Goal: Find specific page/section

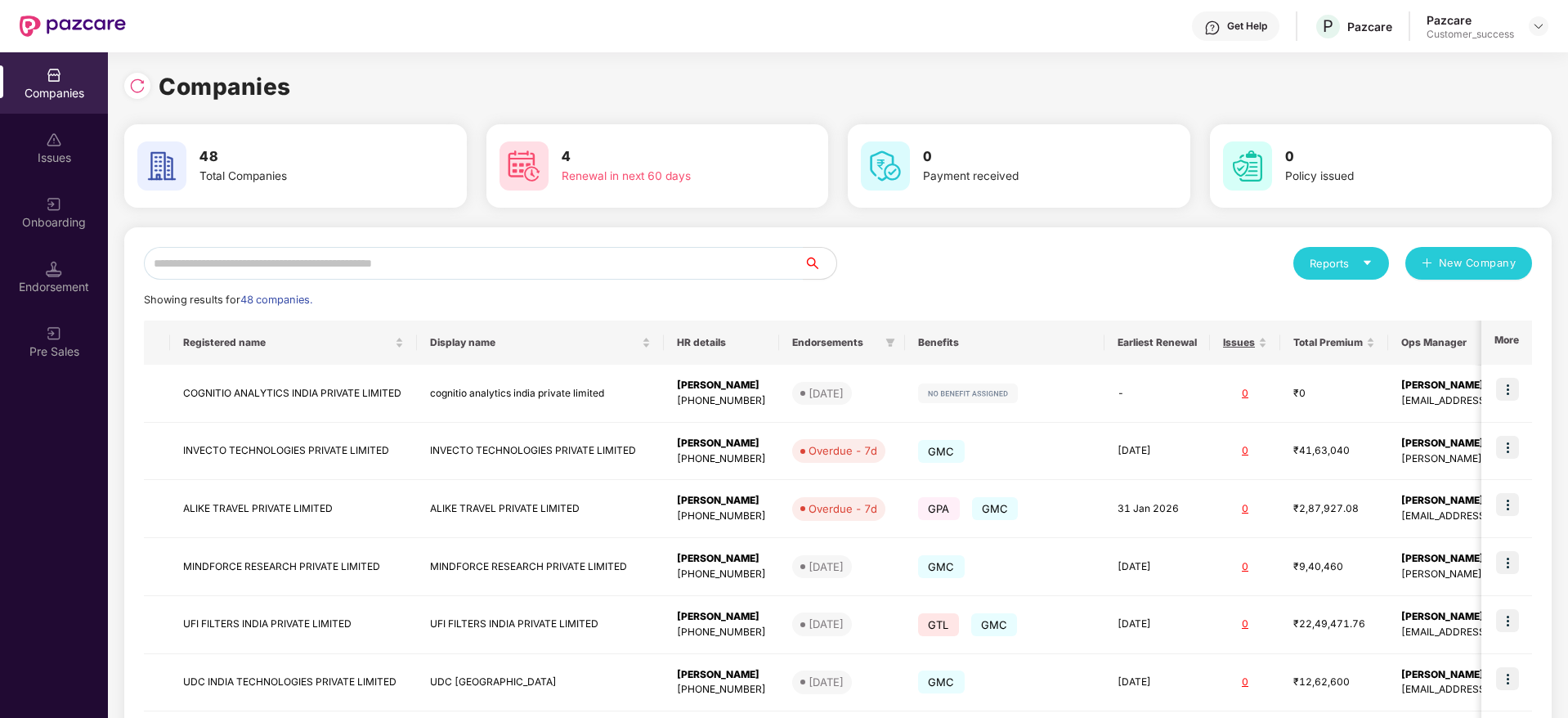
click at [1349, 271] on div "Reports" at bounding box center [1341, 263] width 63 height 17
click at [1322, 308] on div "Companies" at bounding box center [1333, 306] width 60 height 18
click at [1347, 269] on div "Reports" at bounding box center [1341, 263] width 63 height 17
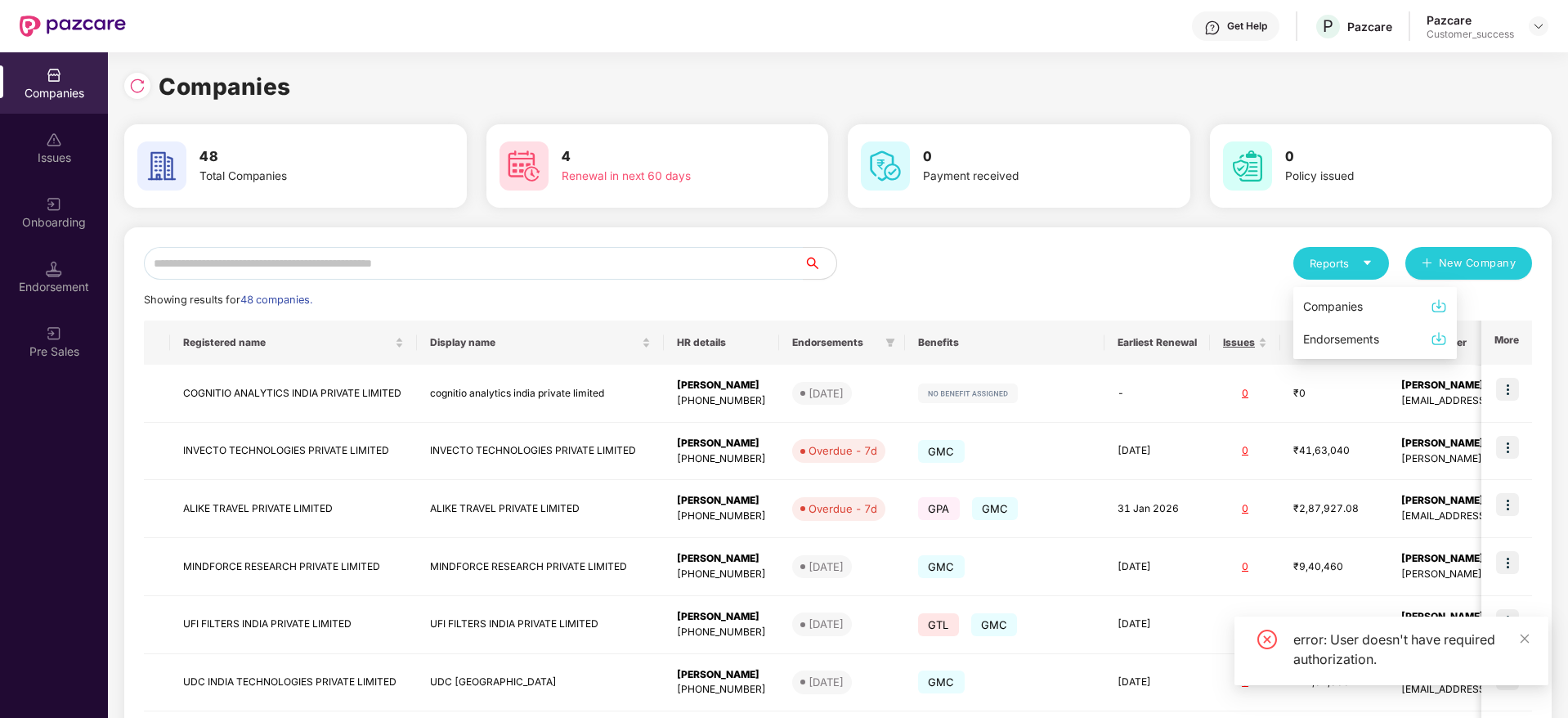
click at [1333, 306] on div "Companies" at bounding box center [1333, 306] width 60 height 18
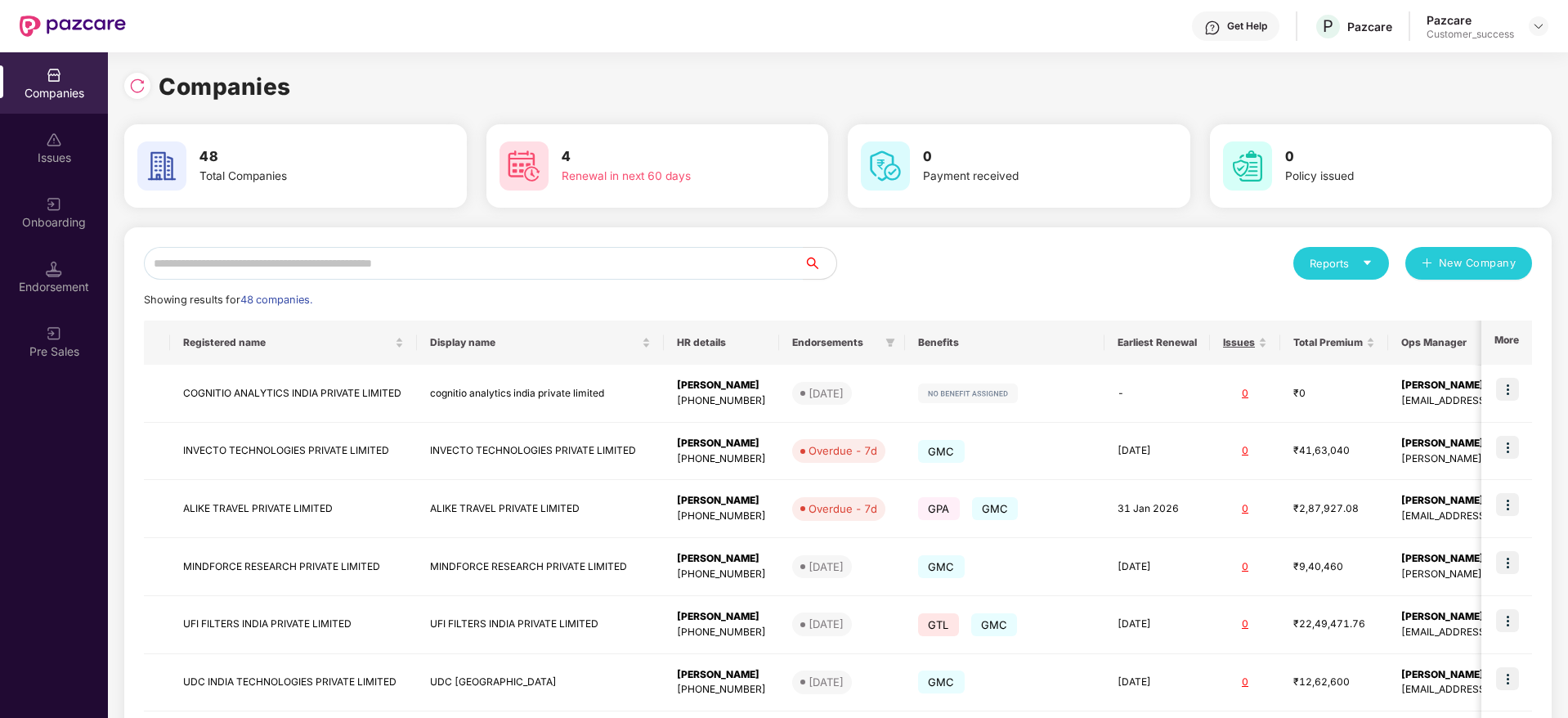
click at [1357, 266] on div "Reports" at bounding box center [1341, 263] width 63 height 17
click at [1442, 307] on img at bounding box center [1439, 305] width 17 height 17
click at [1368, 262] on icon "caret-down" at bounding box center [1367, 263] width 8 height 4
click at [1322, 306] on div "Companies" at bounding box center [1333, 306] width 60 height 18
click at [1324, 265] on div "Reports" at bounding box center [1341, 263] width 63 height 17
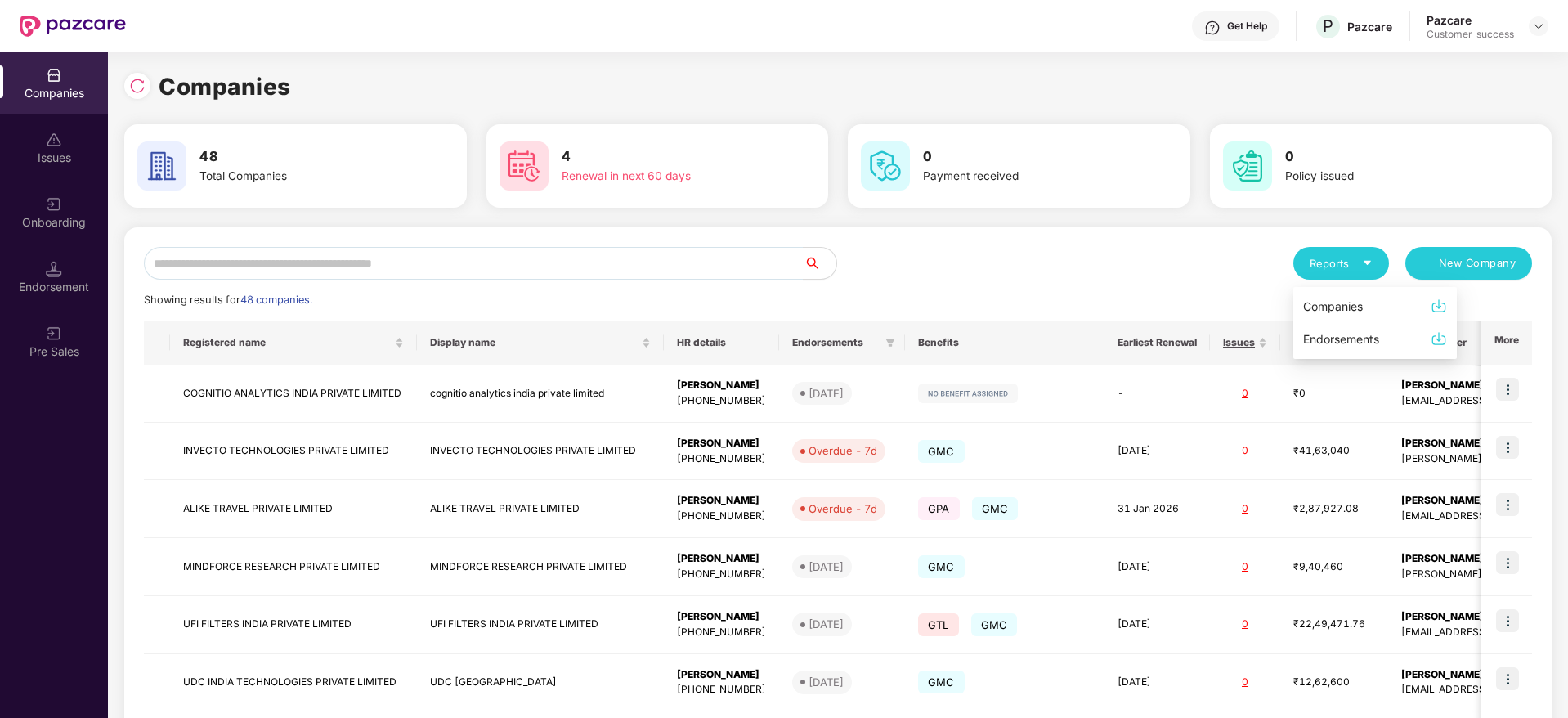
click at [1327, 304] on div "Companies" at bounding box center [1333, 306] width 60 height 18
